Goal: Task Accomplishment & Management: Complete application form

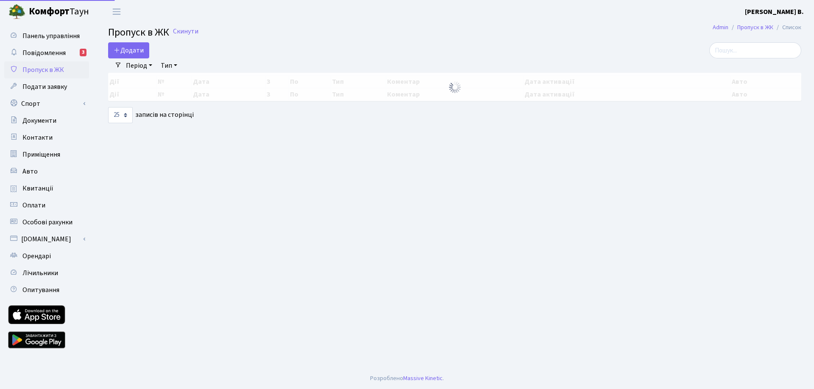
select select "25"
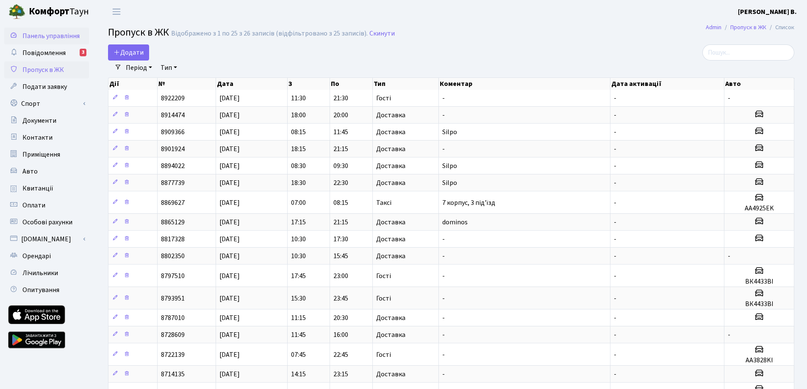
click at [57, 43] on link "Панель управління" at bounding box center [46, 36] width 85 height 17
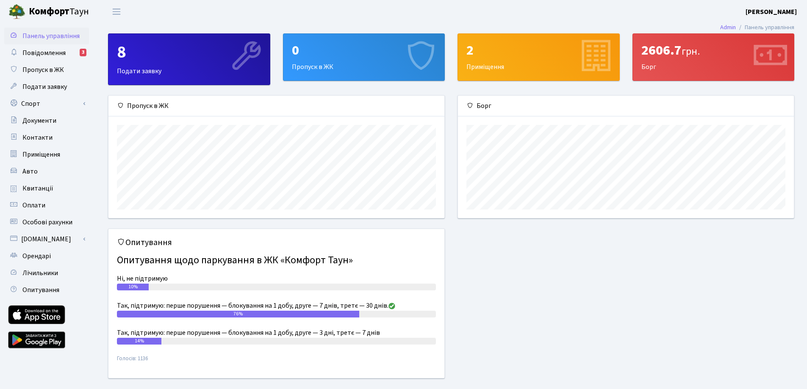
scroll to position [122, 336]
click at [58, 48] on span "Повідомлення" at bounding box center [43, 52] width 43 height 9
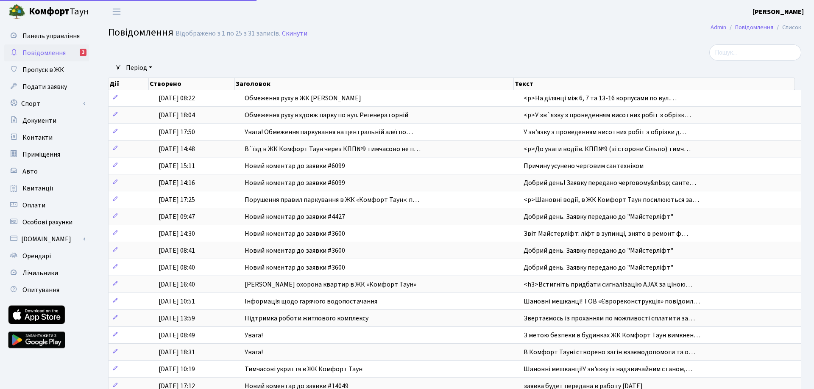
select select "25"
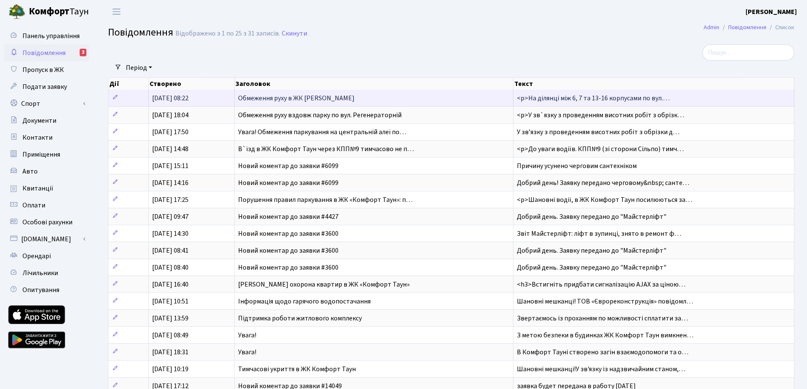
click at [270, 97] on span "Обмеження руху в ЖК Комфорт Таун" at bounding box center [296, 98] width 117 height 9
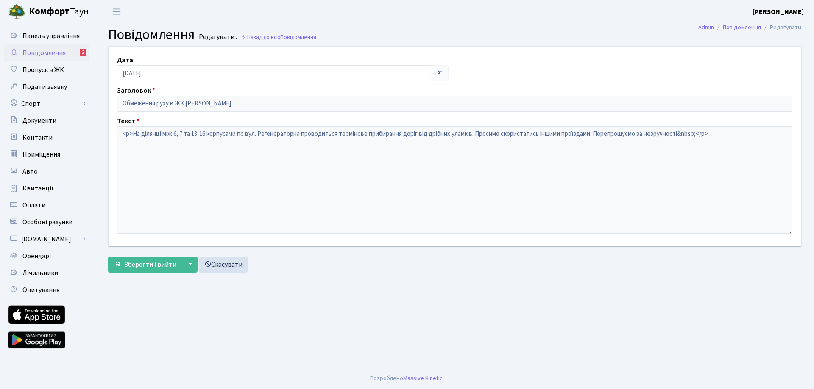
click at [50, 50] on span "Повідомлення" at bounding box center [43, 52] width 43 height 9
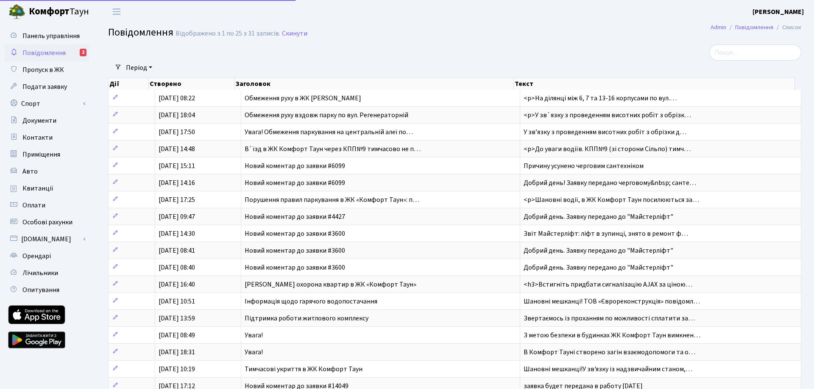
select select "25"
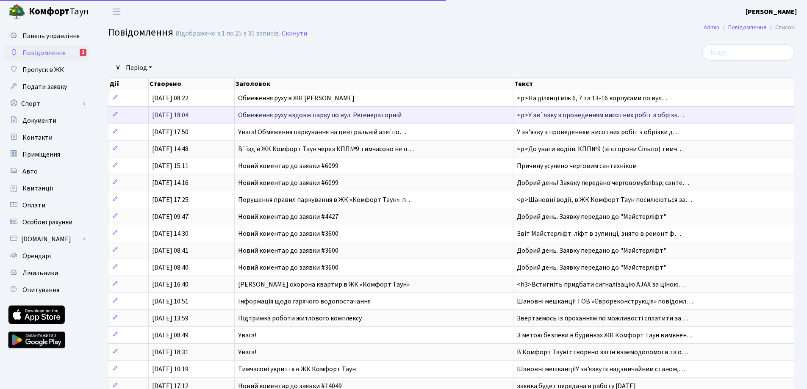
click at [285, 117] on span "Обмеження руху вздовж парку по вул. Регенераторній" at bounding box center [320, 115] width 164 height 9
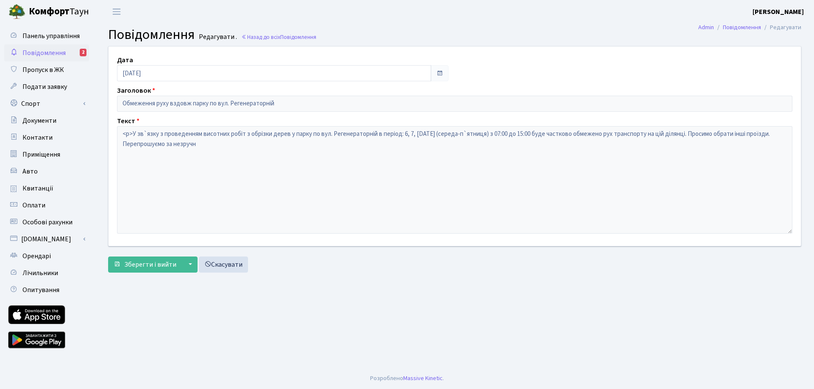
click at [30, 49] on span "Повідомлення" at bounding box center [43, 52] width 43 height 9
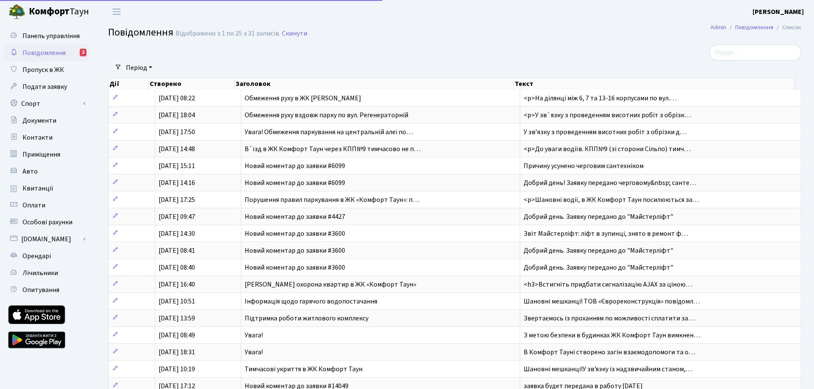
select select "25"
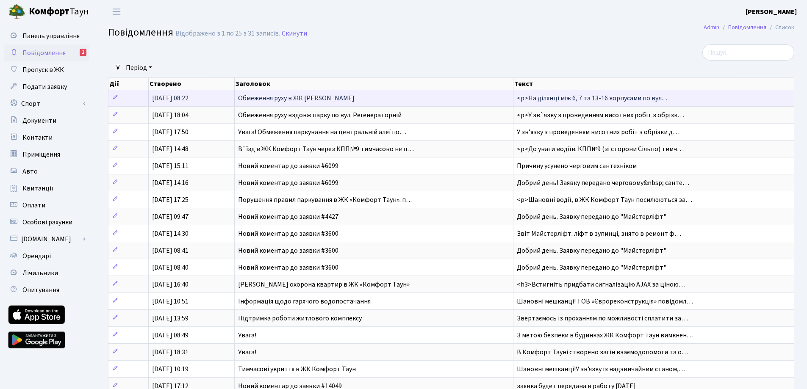
click at [236, 97] on td "Обмеження руху в ЖК [PERSON_NAME]" at bounding box center [374, 98] width 278 height 17
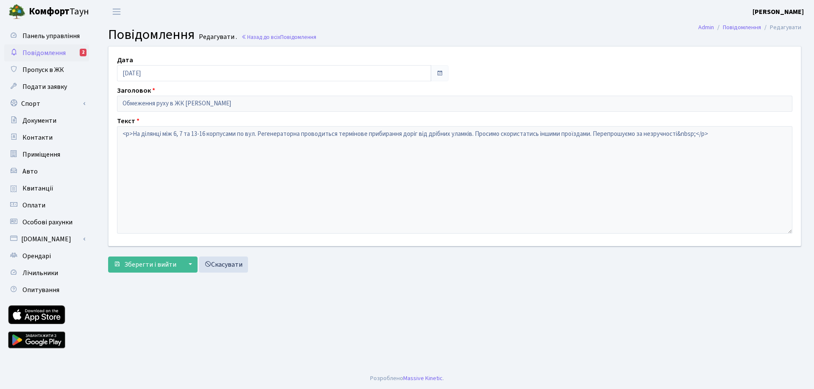
click at [64, 51] on span "Повідомлення" at bounding box center [43, 52] width 43 height 9
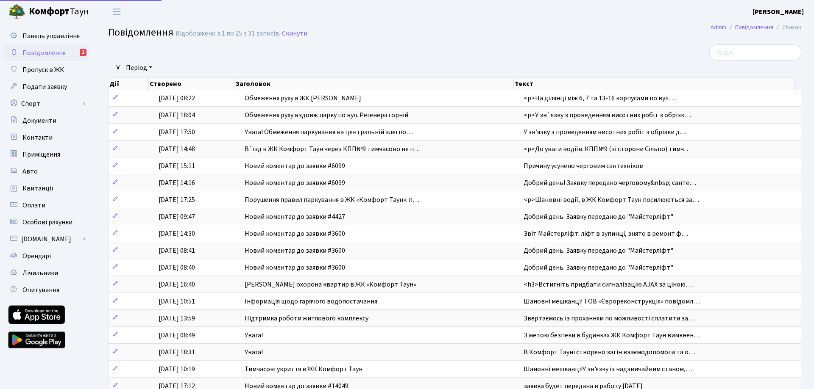
select select "25"
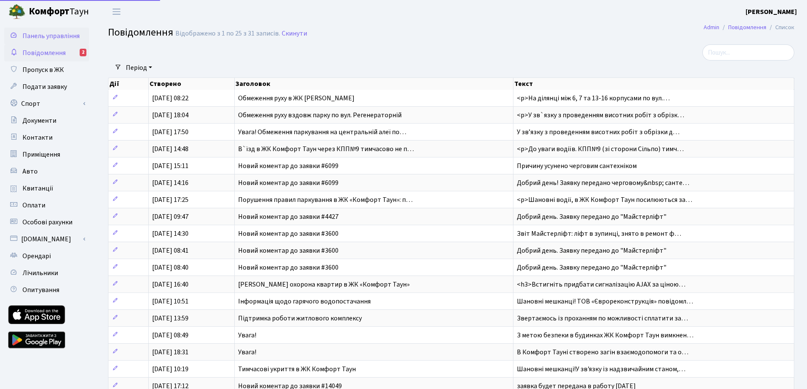
click at [47, 34] on span "Панель управління" at bounding box center [50, 35] width 57 height 9
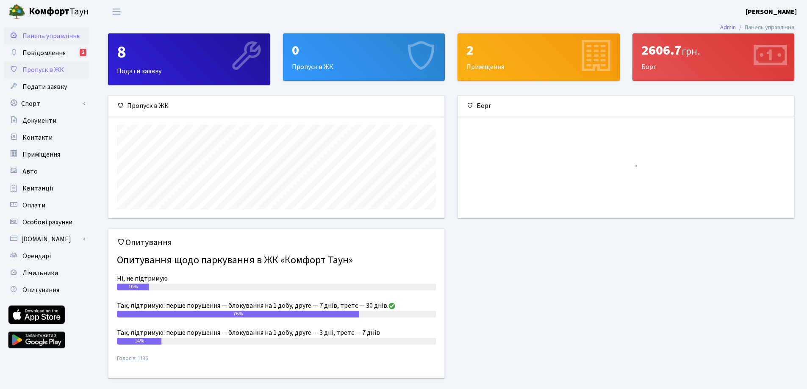
scroll to position [122, 336]
click at [31, 70] on span "Пропуск в ЖК" at bounding box center [43, 69] width 42 height 9
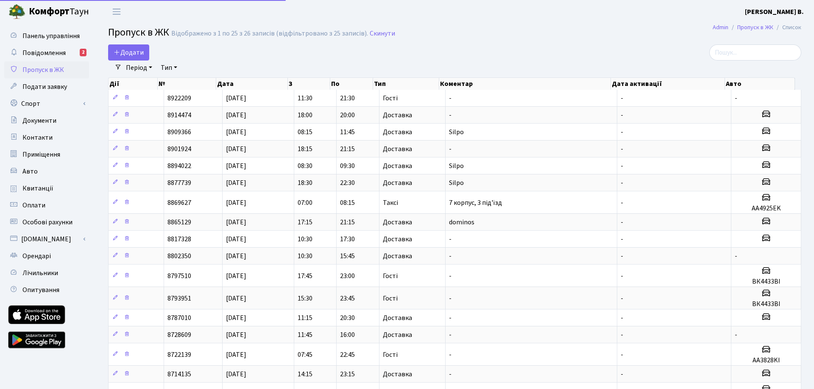
select select "25"
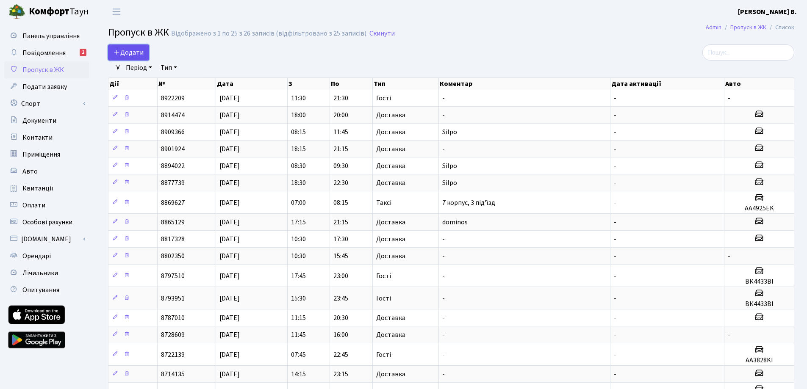
click at [125, 56] on span "Додати" at bounding box center [129, 52] width 30 height 9
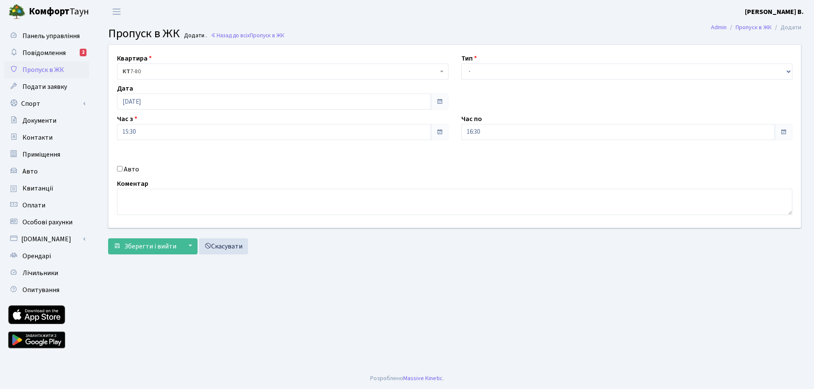
click at [544, 86] on div "Квартира <b>КТ</b>&nbsp;&nbsp;&nbsp;&nbsp;7-80 <b>КТ</b>&nbsp;&nbsp;&nbsp;&nbsp…" at bounding box center [454, 136] width 705 height 183
click at [539, 78] on select "- Доставка Таксі Гості Сервіс" at bounding box center [626, 72] width 331 height 16
select select "1"
click at [461, 64] on select "- Доставка Таксі Гості Сервіс" at bounding box center [626, 72] width 331 height 16
click at [361, 125] on input "15:30" at bounding box center [274, 132] width 314 height 16
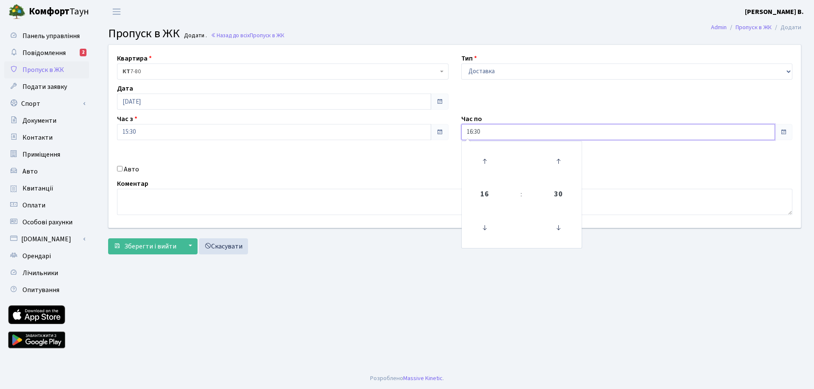
click at [561, 133] on input "16:30" at bounding box center [618, 132] width 314 height 16
click at [488, 157] on icon at bounding box center [484, 161] width 23 height 23
click at [487, 158] on icon at bounding box center [484, 161] width 23 height 23
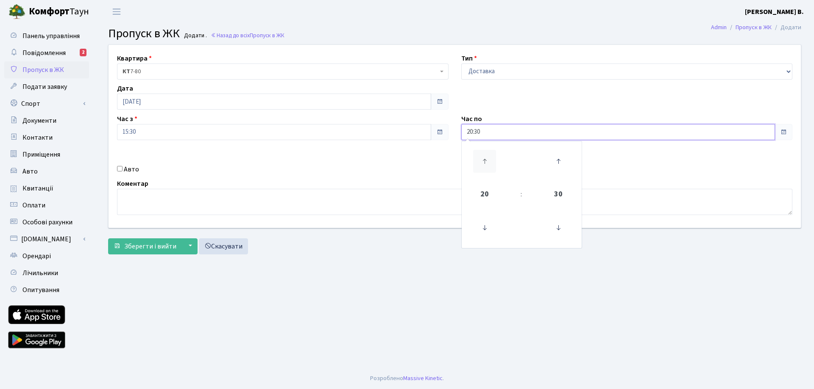
click at [487, 158] on icon at bounding box center [484, 161] width 23 height 23
click at [485, 163] on icon at bounding box center [484, 161] width 23 height 23
type input "22:30"
click at [482, 193] on span "22" at bounding box center [484, 194] width 23 height 23
click at [358, 267] on main "Admin Пропуск в ЖК Додати Пропуск в ЖК Додати . Назад до всіх Пропуск в ЖК Квар…" at bounding box center [454, 195] width 718 height 345
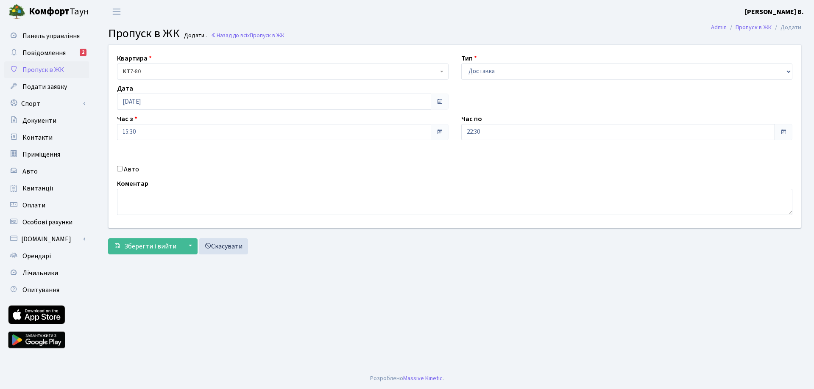
click at [129, 167] on label "Авто" at bounding box center [131, 169] width 15 height 10
click at [122, 167] on input "Авто" at bounding box center [120, 169] width 6 height 6
checkbox input "true"
click at [142, 203] on textarea at bounding box center [454, 202] width 675 height 26
type textarea "silpo"
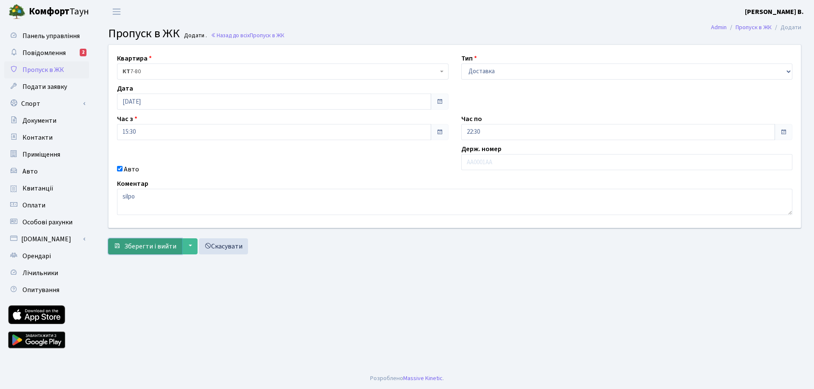
click at [153, 250] on span "Зберегти і вийти" at bounding box center [150, 246] width 52 height 9
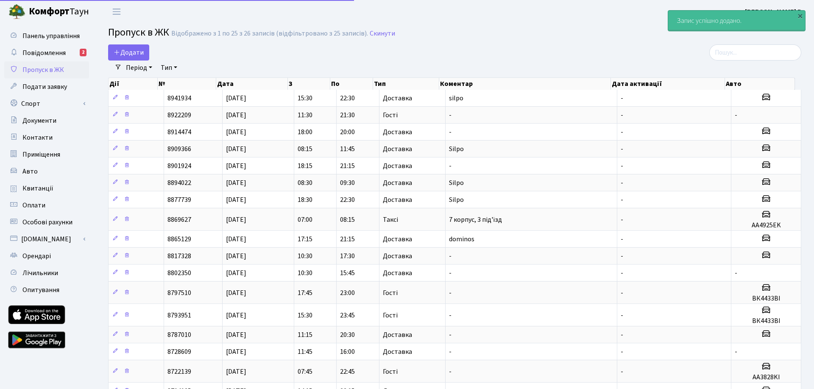
select select "25"
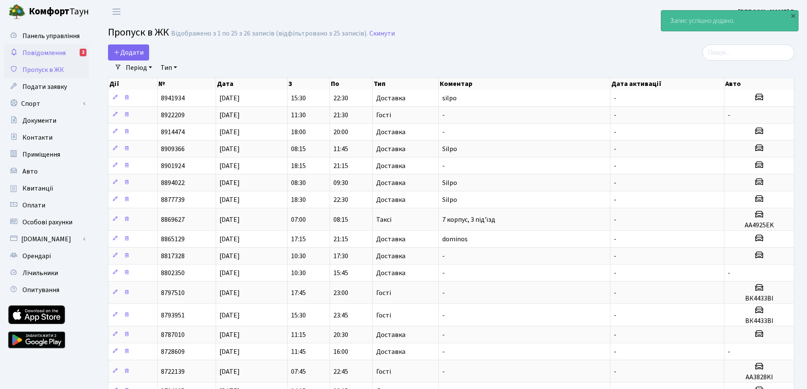
click at [76, 45] on link "Повідомлення 2" at bounding box center [46, 53] width 85 height 17
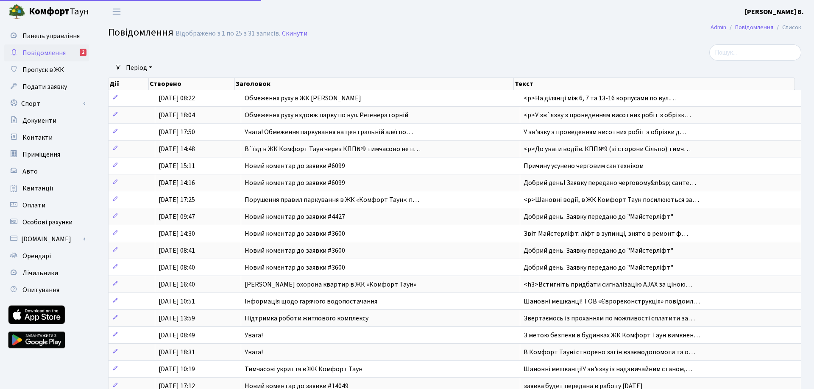
select select "25"
